Goal: Information Seeking & Learning: Learn about a topic

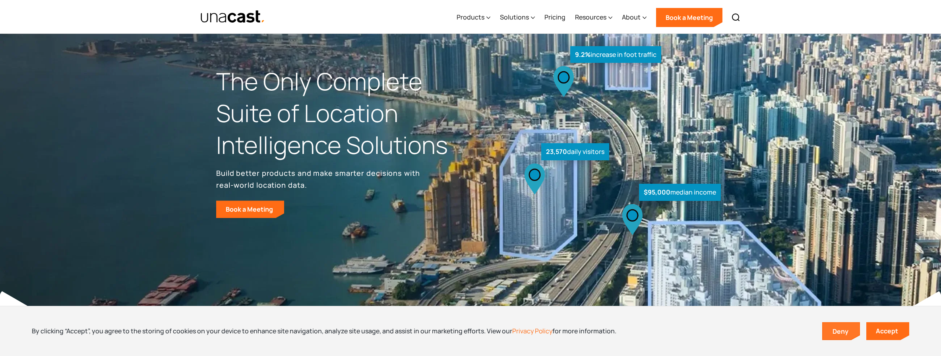
click at [836, 334] on link "Deny" at bounding box center [841, 331] width 37 height 17
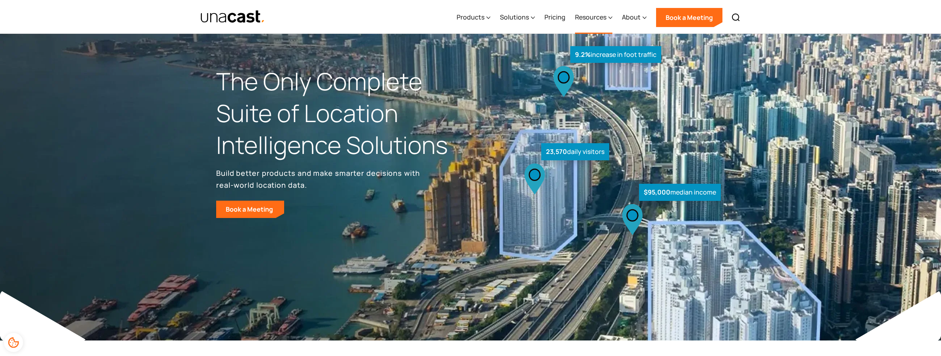
click at [592, 19] on div "Resources" at bounding box center [590, 17] width 31 height 10
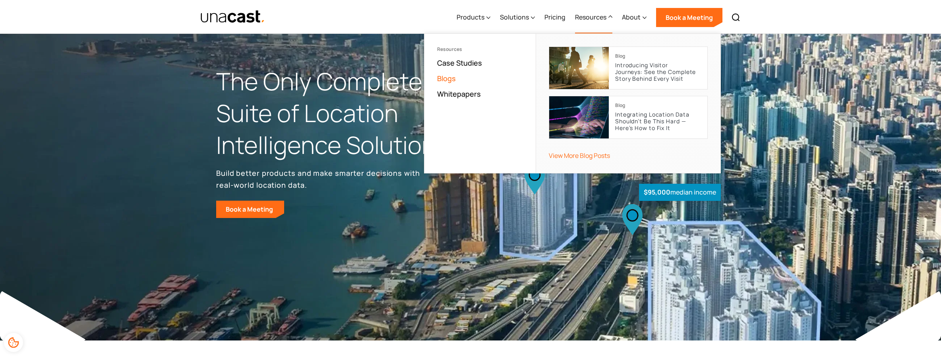
click at [446, 79] on link "Blogs" at bounding box center [446, 79] width 19 height 10
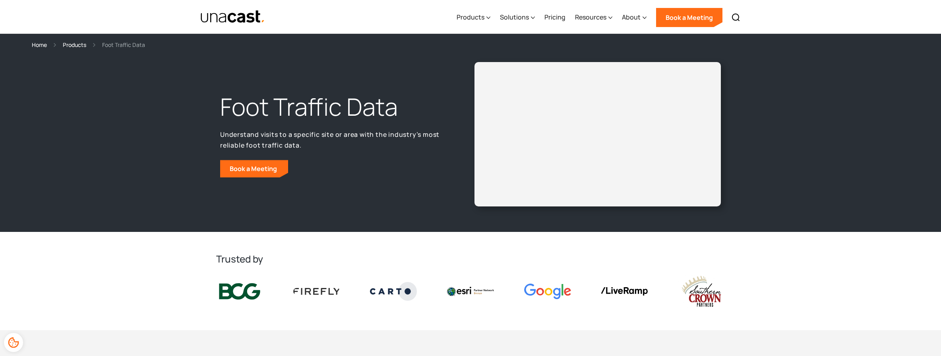
click at [773, 186] on div "Foot Traffic Data Understand visits to a specific site or area with the industr…" at bounding box center [470, 140] width 941 height 182
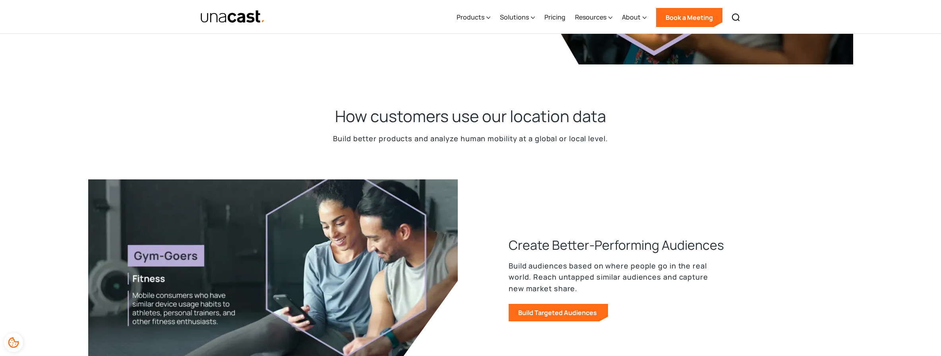
scroll to position [211, 0]
